Goal: Transaction & Acquisition: Subscribe to service/newsletter

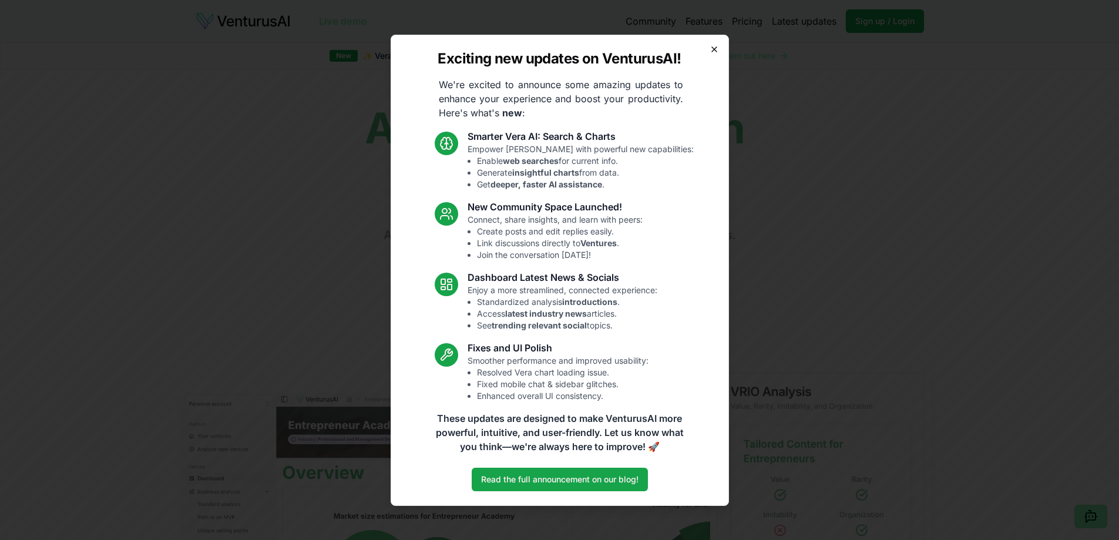
click at [711, 46] on icon "button" at bounding box center [713, 49] width 9 height 9
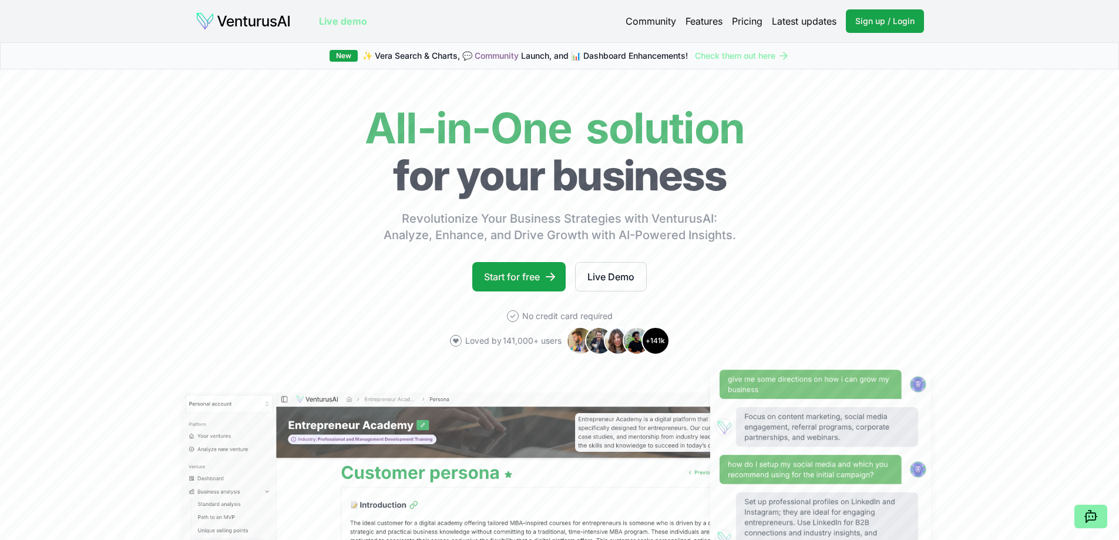
click at [746, 15] on link "Pricing" at bounding box center [747, 21] width 31 height 14
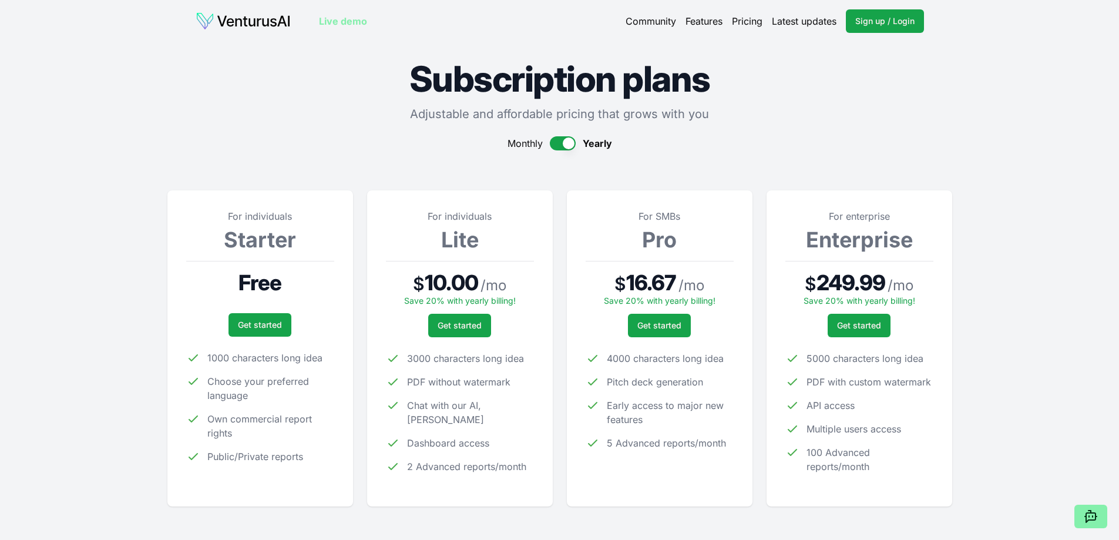
click at [572, 139] on button "button" at bounding box center [563, 143] width 26 height 14
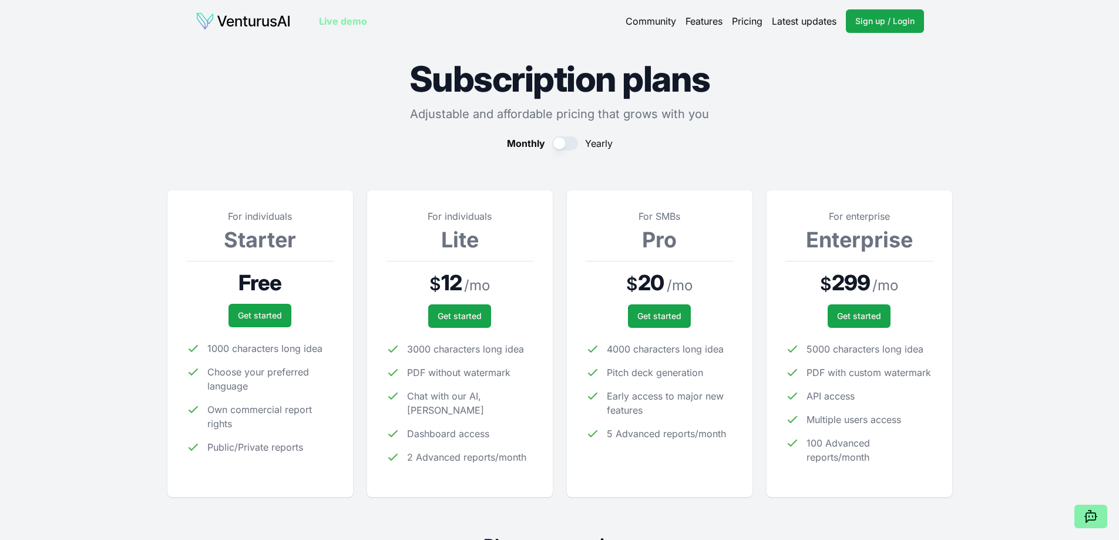
click at [572, 139] on button "button" at bounding box center [565, 143] width 26 height 14
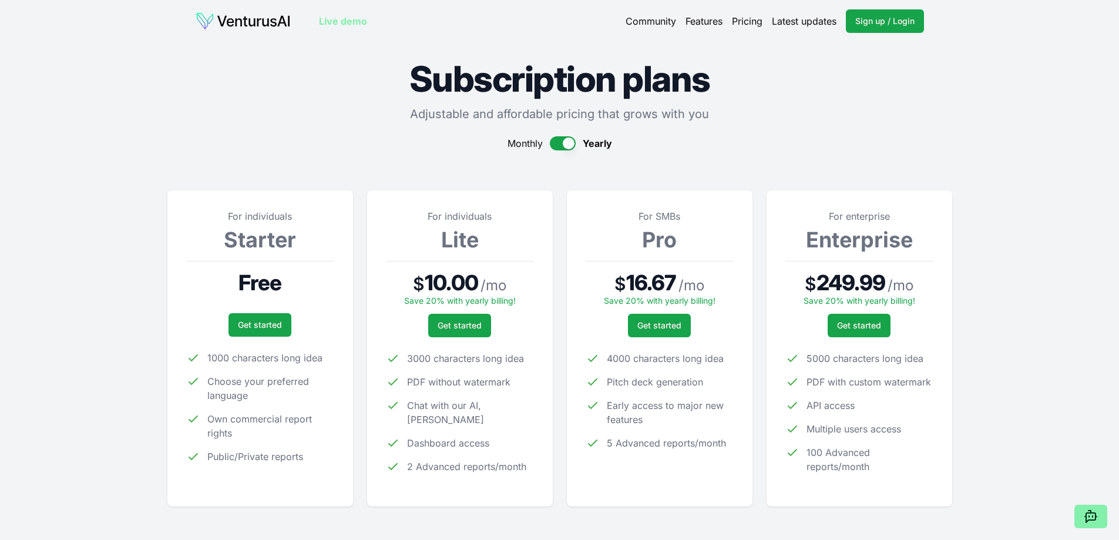
click at [572, 139] on button "button" at bounding box center [563, 143] width 26 height 14
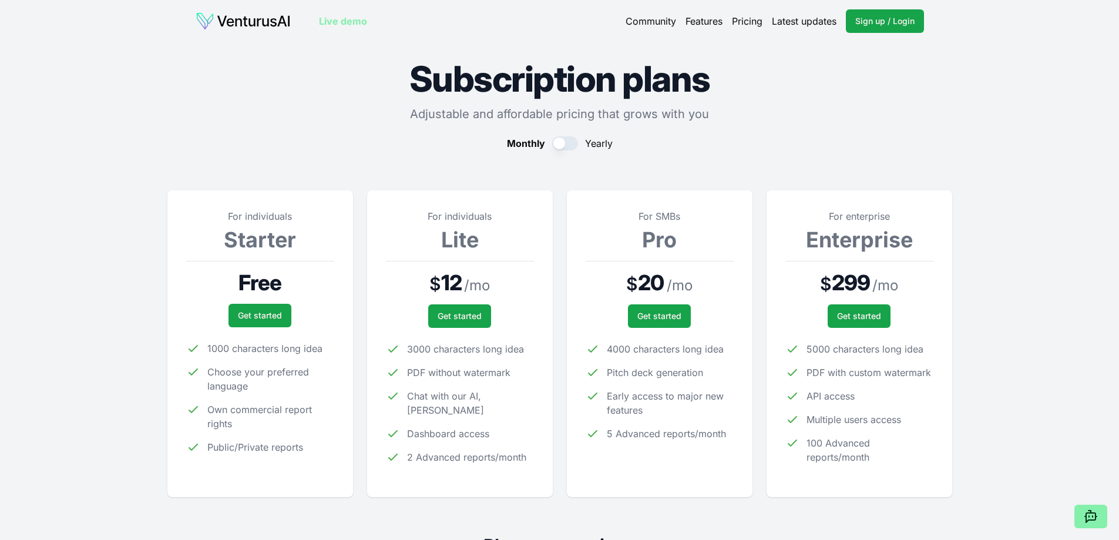
click at [572, 139] on button "button" at bounding box center [565, 143] width 26 height 14
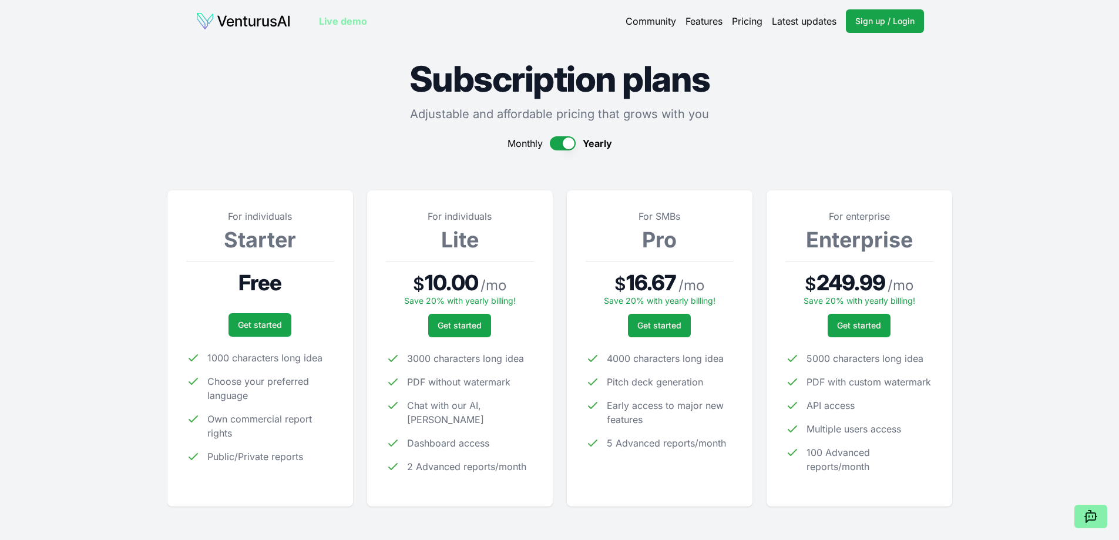
click at [572, 139] on button "button" at bounding box center [563, 143] width 26 height 14
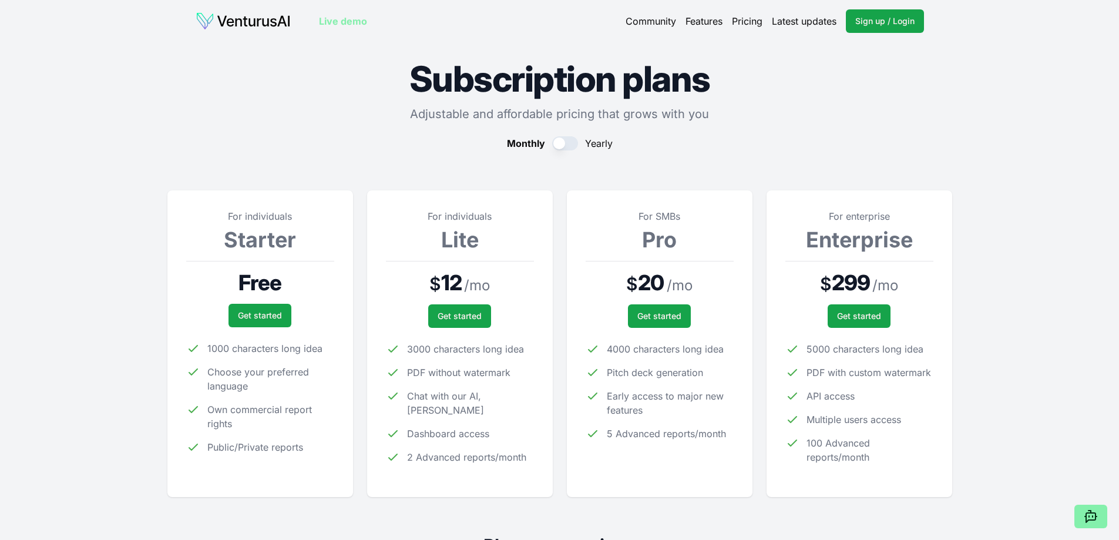
click at [572, 139] on button "button" at bounding box center [565, 143] width 26 height 14
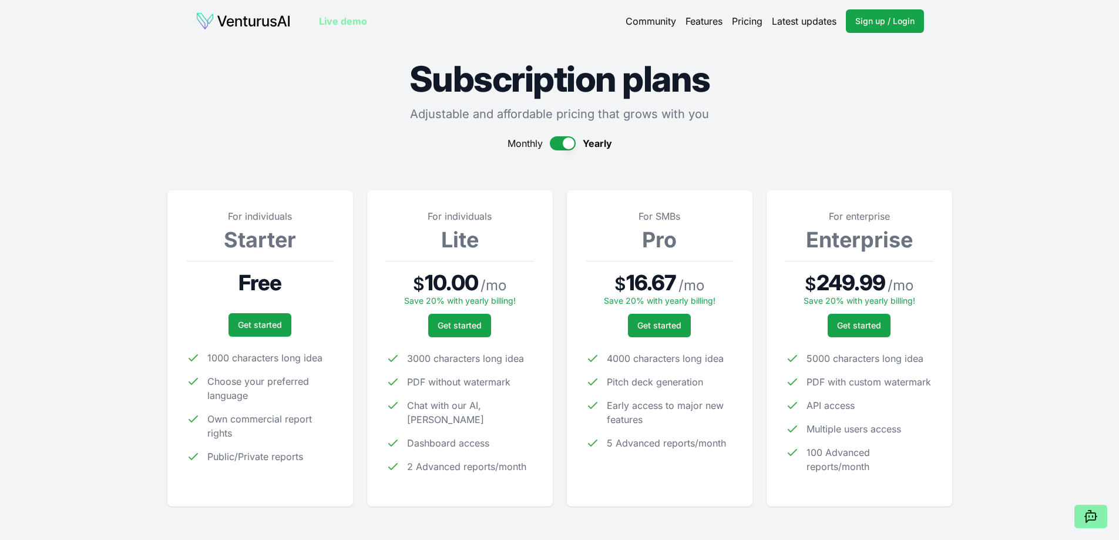
click at [572, 139] on button "button" at bounding box center [563, 143] width 26 height 14
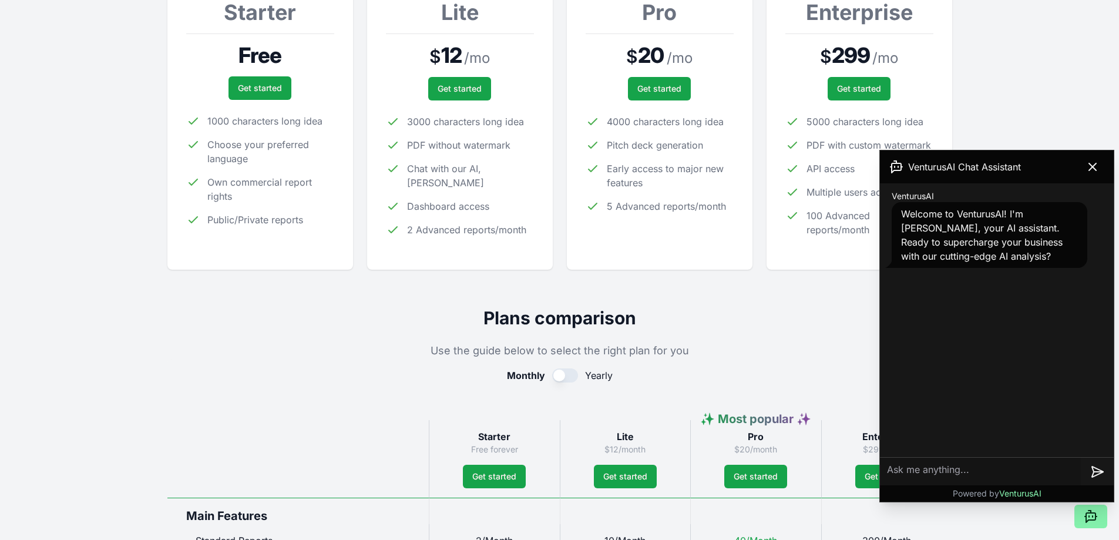
scroll to position [231, 0]
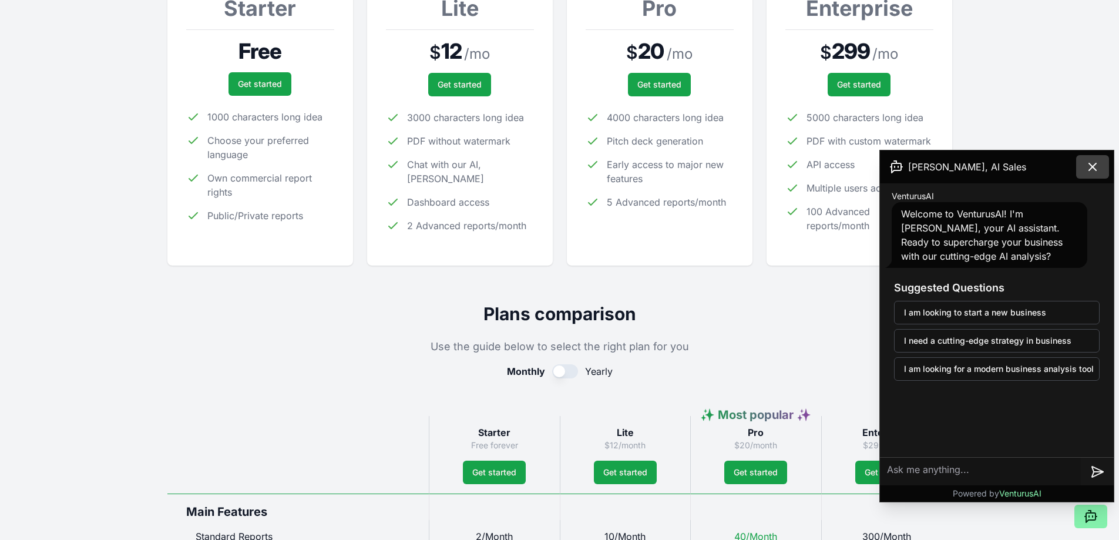
click at [1102, 161] on button at bounding box center [1092, 166] width 33 height 23
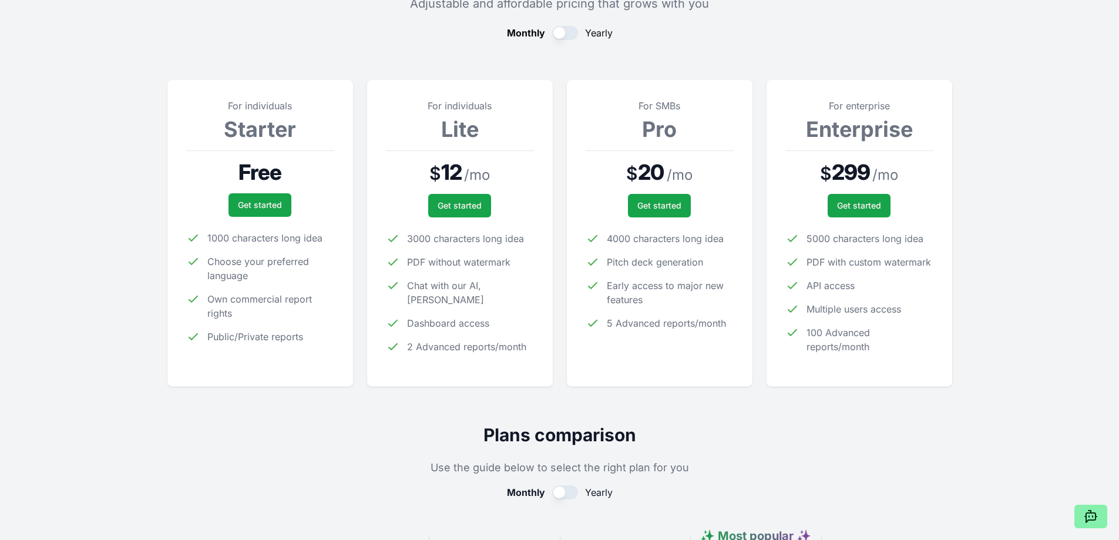
scroll to position [0, 0]
